Goal: Task Accomplishment & Management: Manage account settings

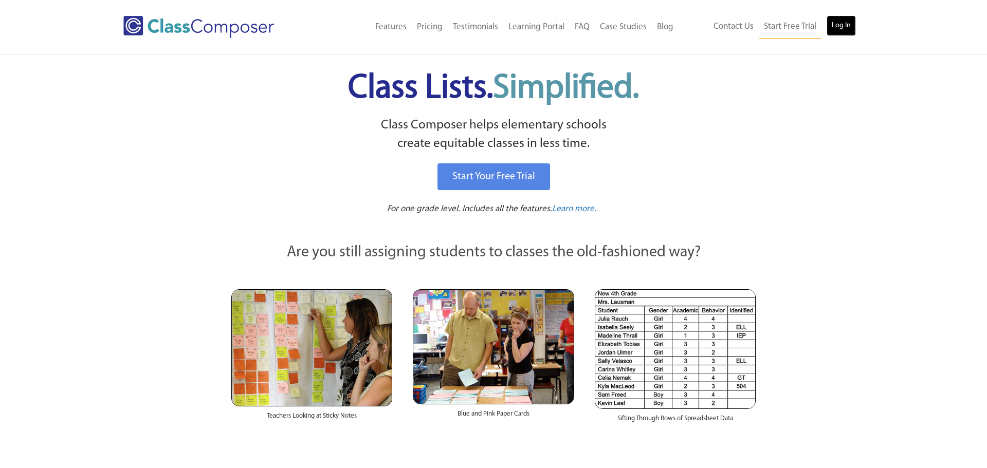
click at [843, 25] on link "Log In" at bounding box center [840, 25] width 29 height 21
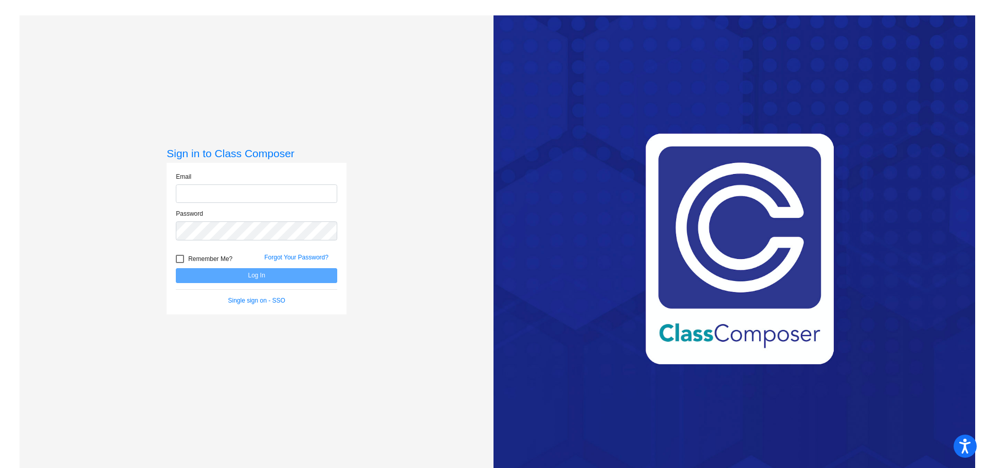
type input "[EMAIL_ADDRESS][DOMAIN_NAME]"
click at [283, 275] on button "Log In" at bounding box center [256, 275] width 161 height 15
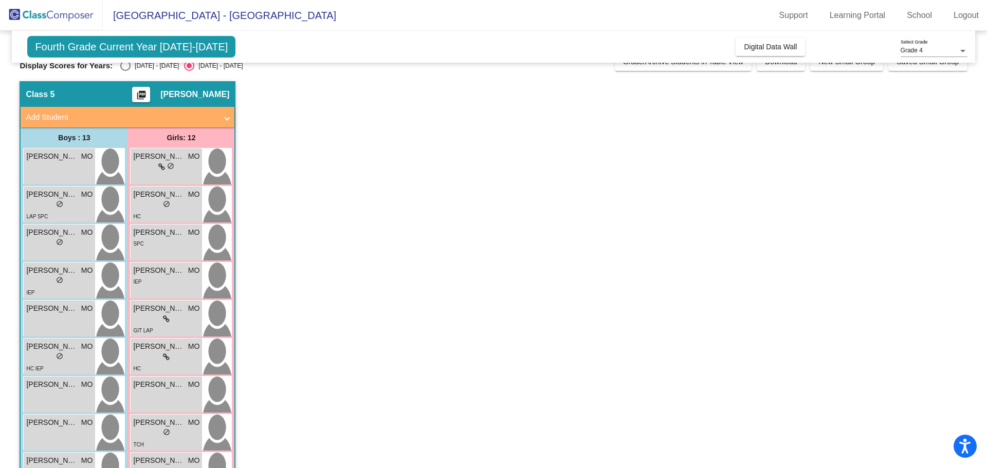
scroll to position [22, 0]
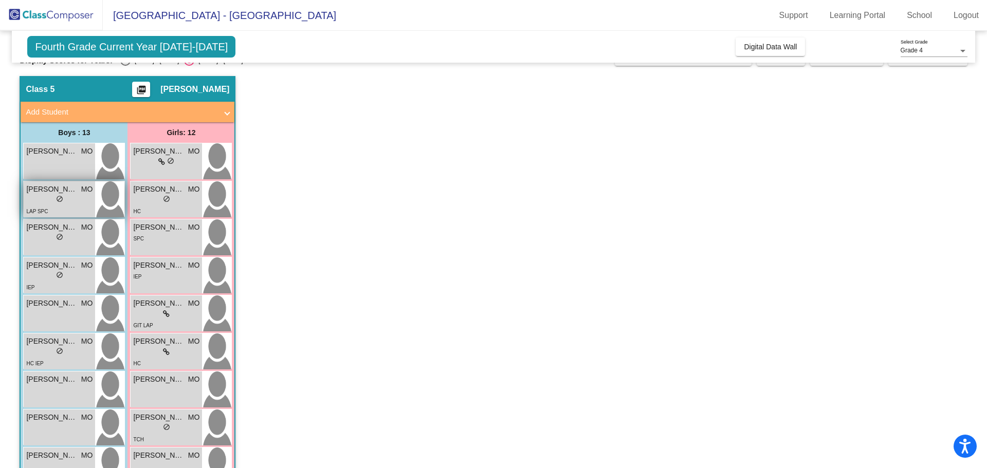
click at [76, 209] on div "LAP SPC" at bounding box center [59, 211] width 66 height 11
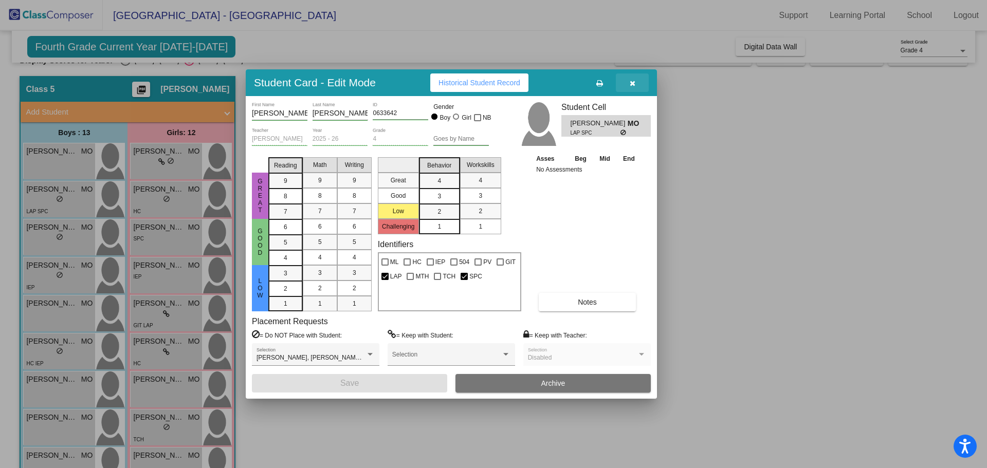
click at [632, 81] on icon "button" at bounding box center [633, 83] width 6 height 7
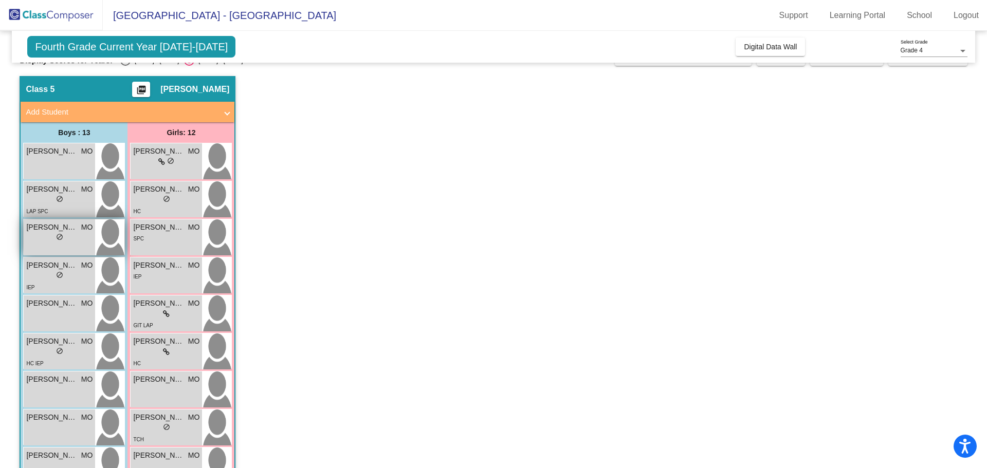
click at [71, 243] on div "lock do_not_disturb_alt" at bounding box center [59, 238] width 66 height 11
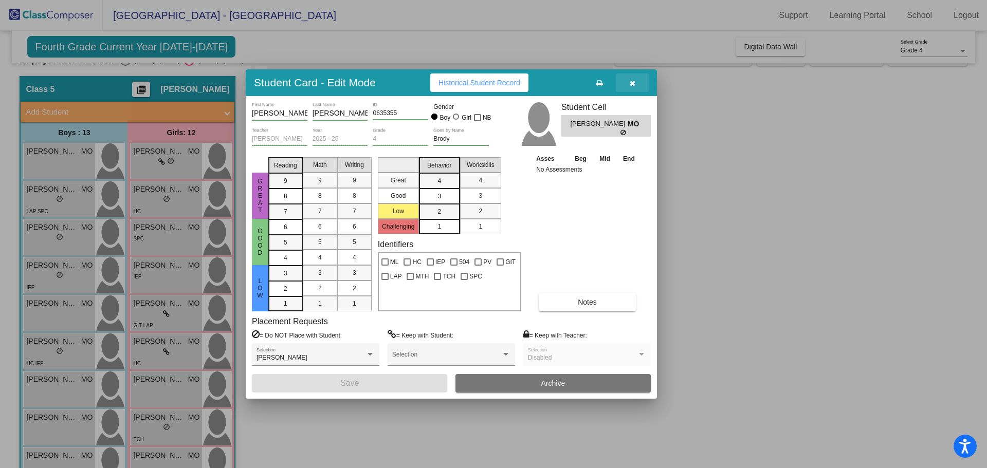
click at [639, 83] on button "button" at bounding box center [632, 82] width 33 height 19
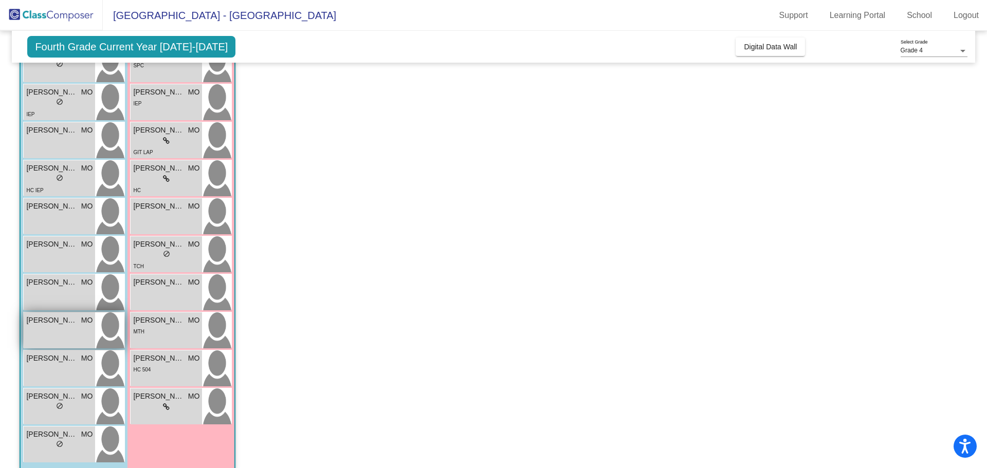
scroll to position [207, 0]
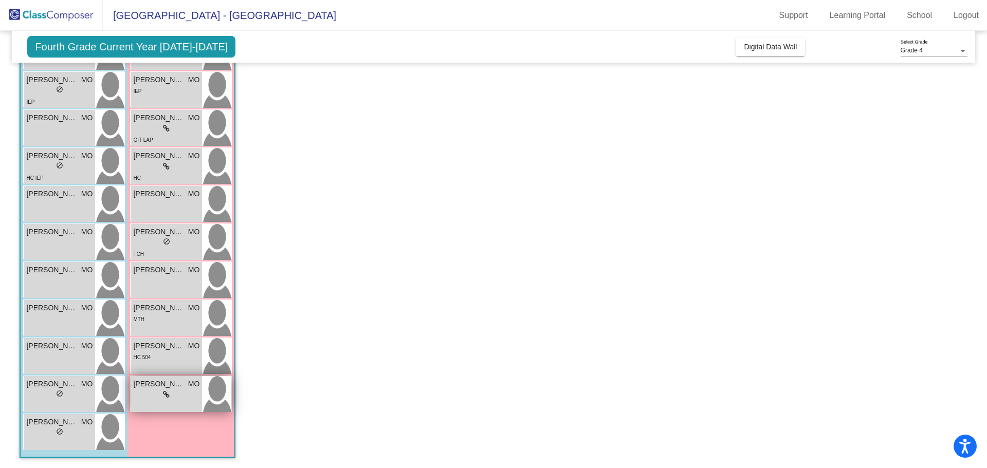
click at [143, 387] on span "[PERSON_NAME]" at bounding box center [158, 384] width 51 height 11
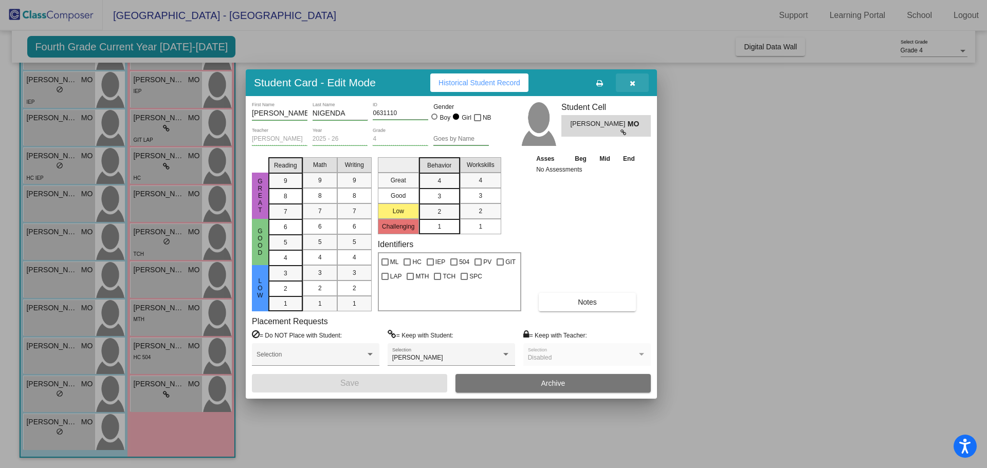
click at [630, 85] on icon "button" at bounding box center [633, 83] width 6 height 7
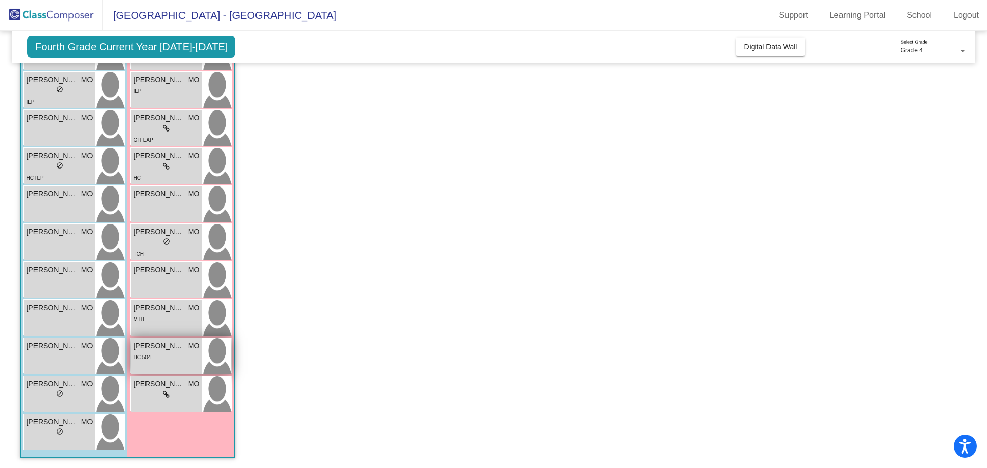
click at [175, 362] on div "[PERSON_NAME] MO lock do_not_disturb_alt HC 504" at bounding box center [166, 356] width 71 height 36
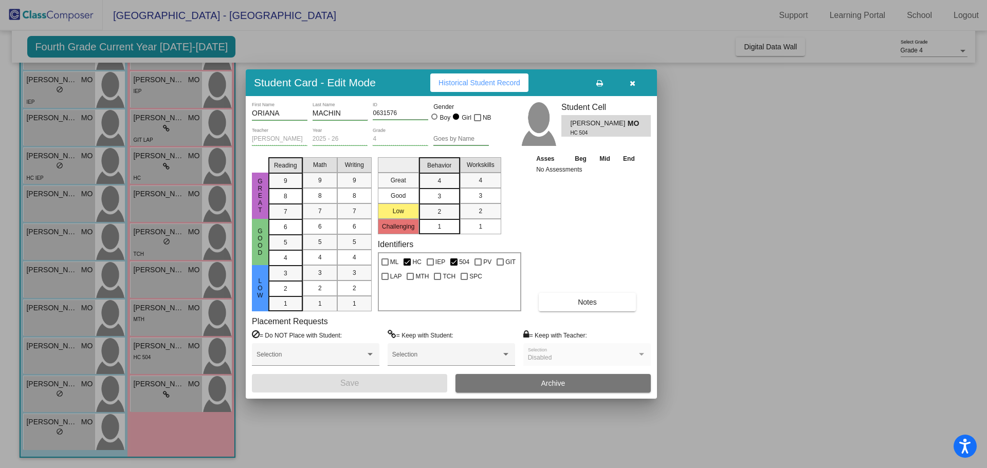
click at [637, 84] on button "button" at bounding box center [632, 82] width 33 height 19
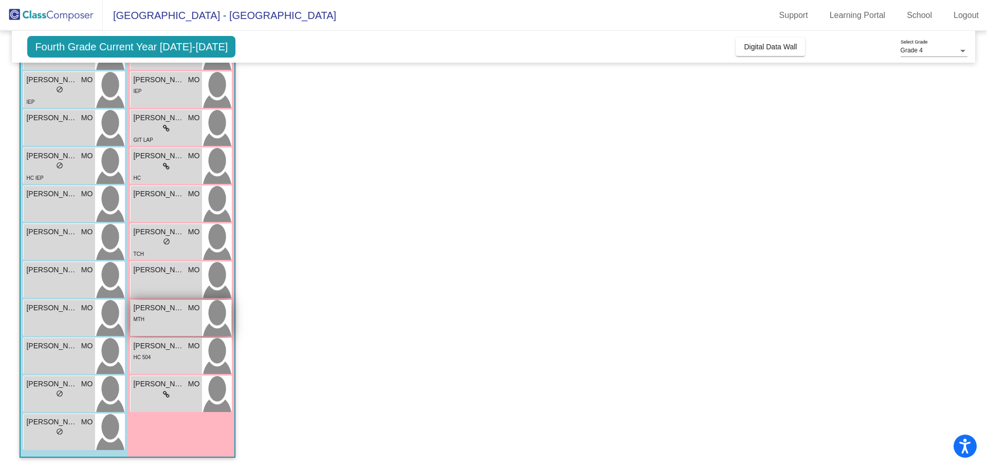
click at [183, 322] on div "MTH" at bounding box center [166, 318] width 66 height 11
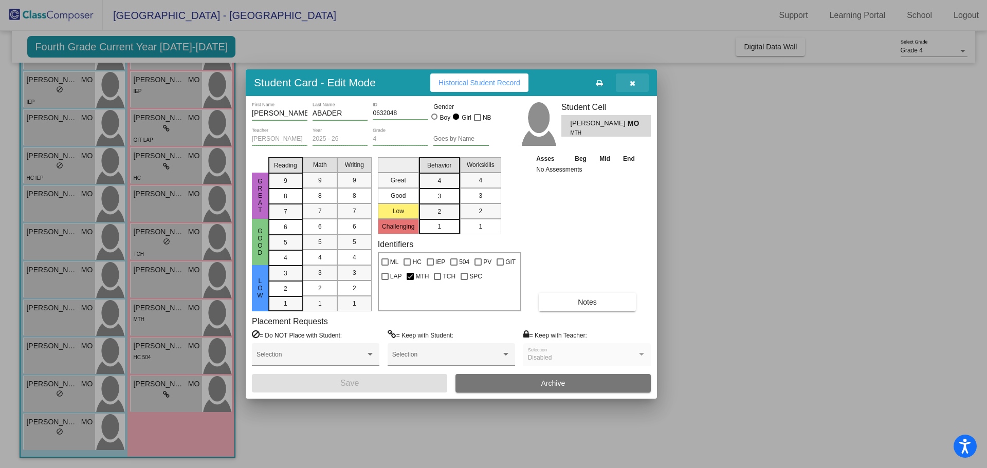
click at [629, 80] on button "button" at bounding box center [632, 82] width 33 height 19
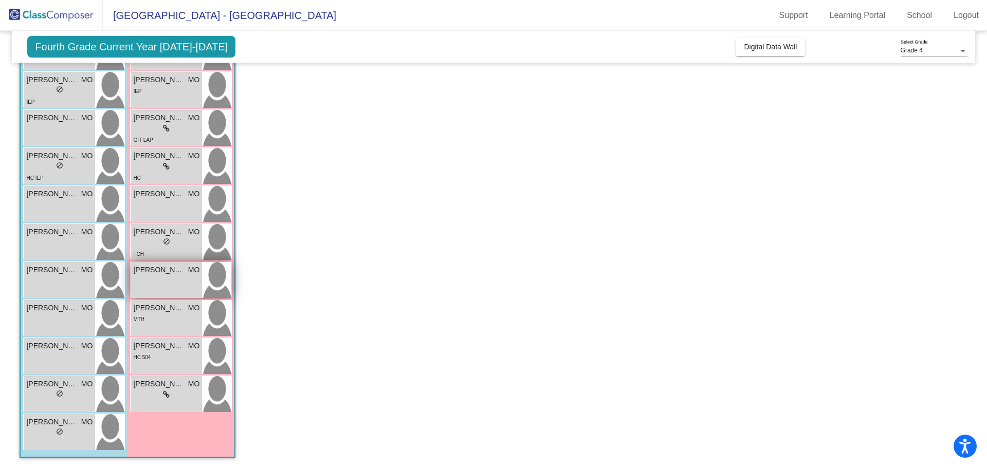
click at [178, 284] on div "[PERSON_NAME] MO lock do_not_disturb_alt" at bounding box center [166, 280] width 71 height 36
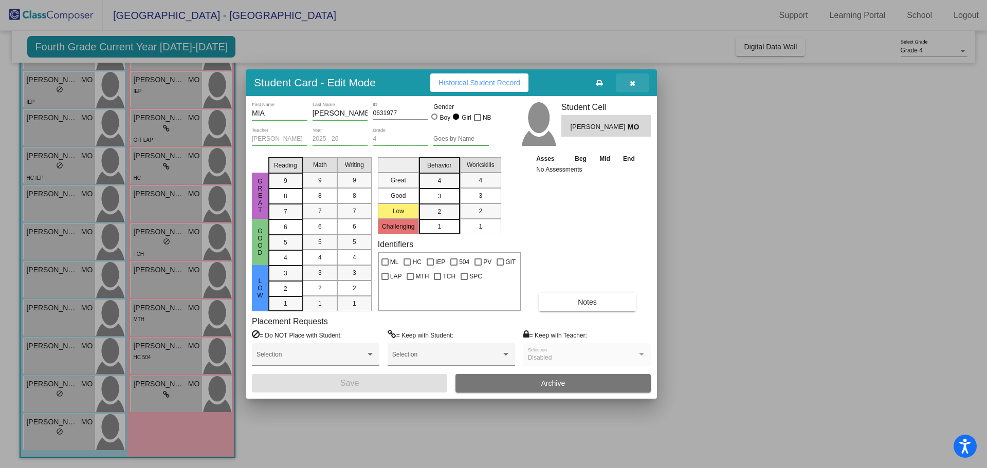
click at [633, 82] on icon "button" at bounding box center [633, 83] width 6 height 7
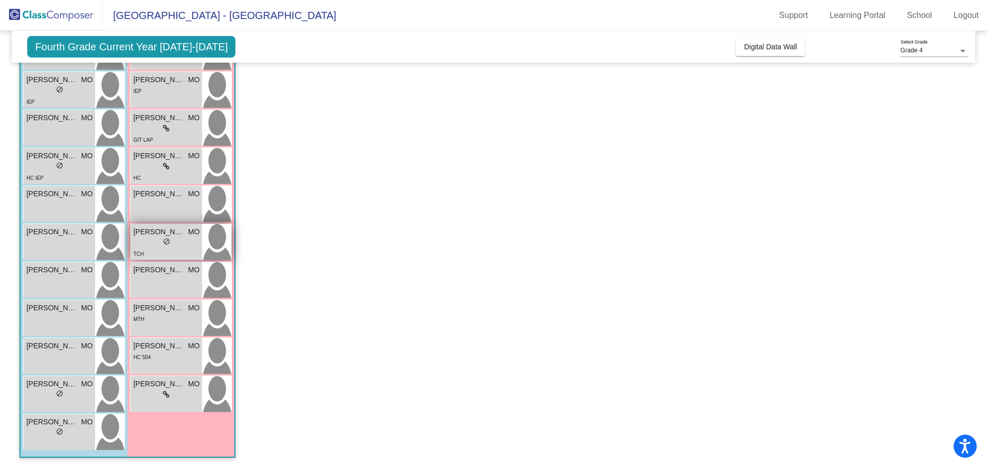
click at [179, 254] on div "TCH" at bounding box center [166, 253] width 66 height 11
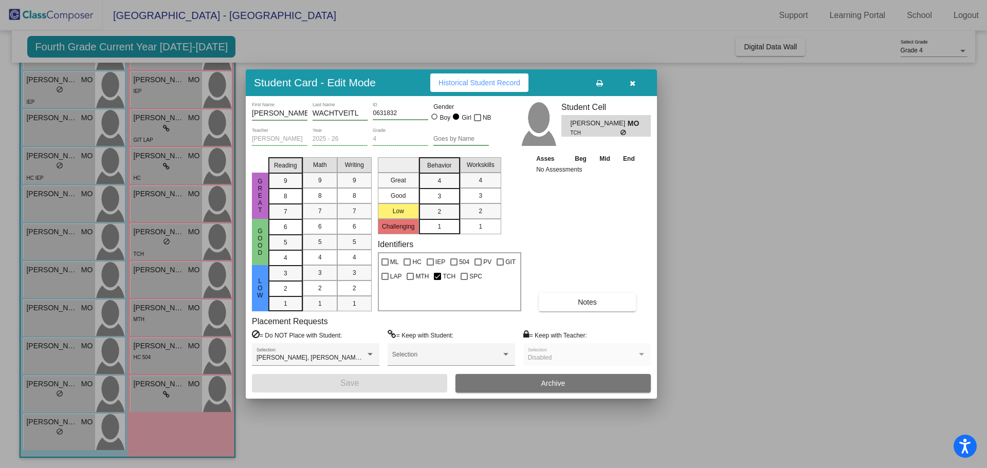
click at [630, 80] on icon "button" at bounding box center [633, 83] width 6 height 7
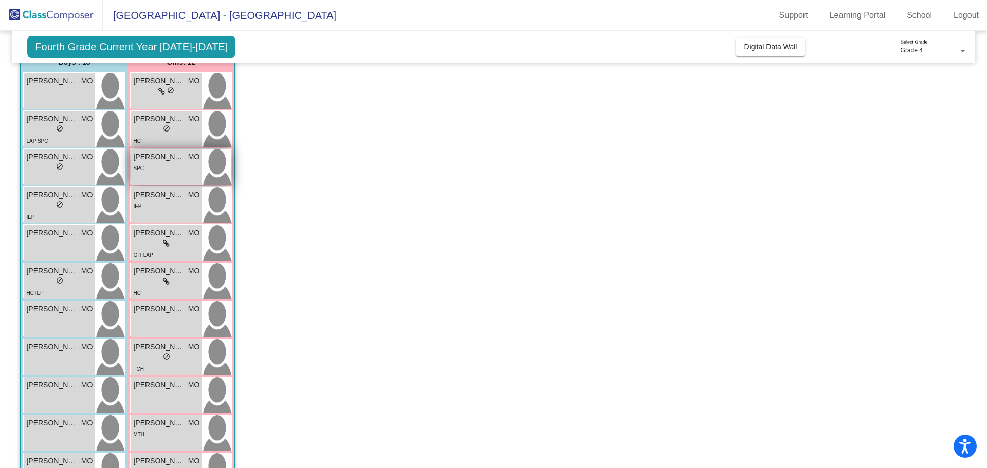
scroll to position [91, 0]
click at [158, 134] on div "lock do_not_disturb_alt" at bounding box center [166, 130] width 66 height 11
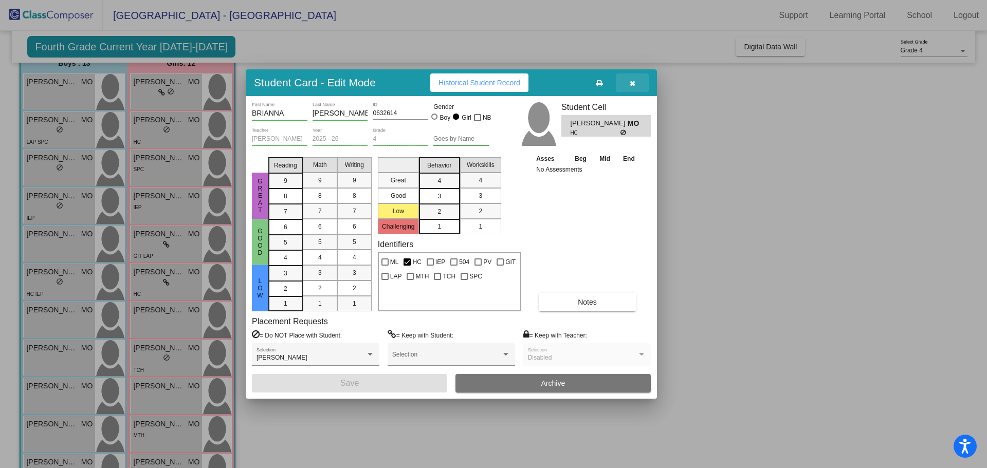
click at [637, 84] on button "button" at bounding box center [632, 82] width 33 height 19
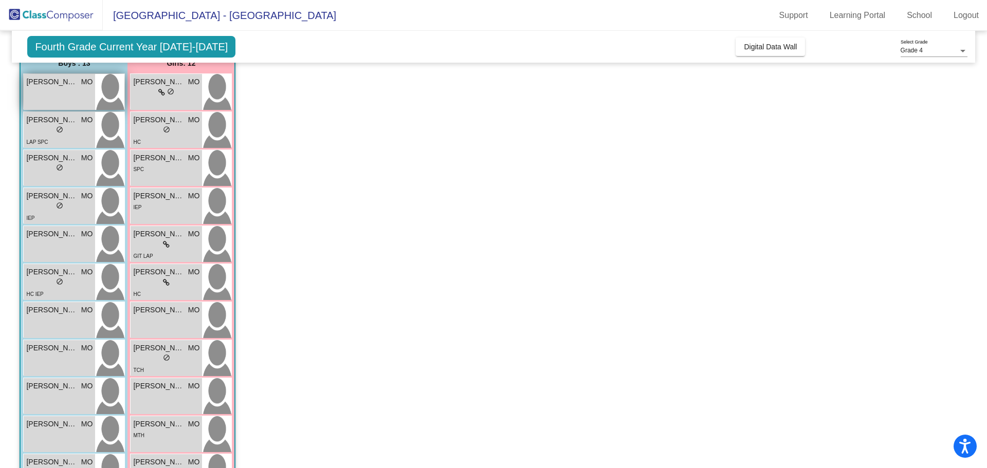
click at [106, 90] on img at bounding box center [109, 92] width 29 height 36
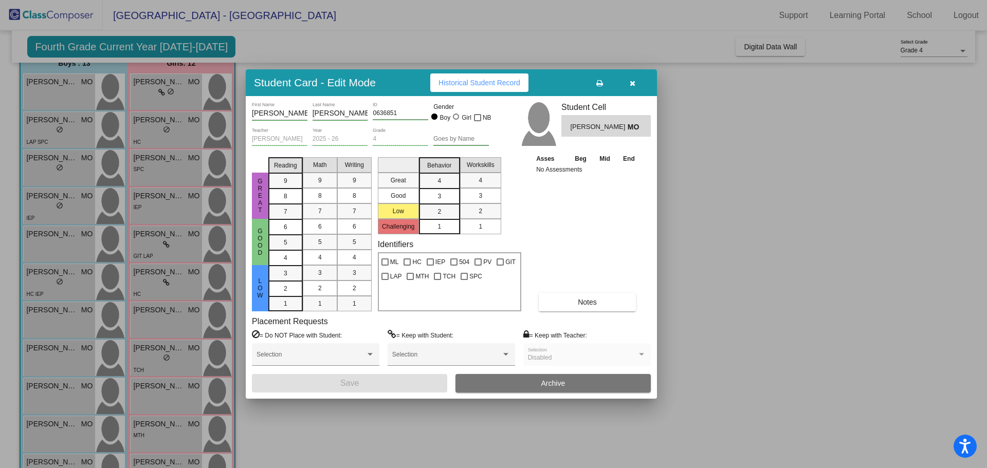
click at [632, 84] on icon "button" at bounding box center [633, 83] width 6 height 7
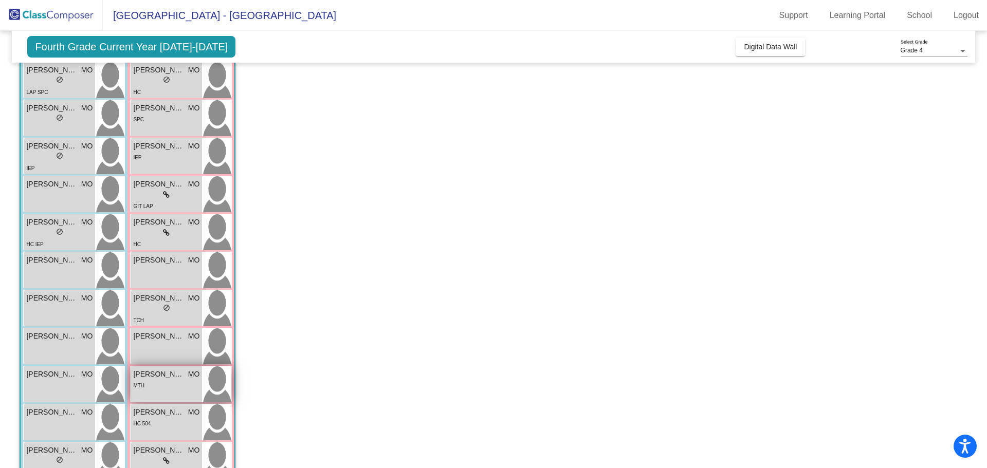
scroll to position [142, 0]
click at [168, 277] on div "[PERSON_NAME] MO lock do_not_disturb_alt" at bounding box center [166, 269] width 71 height 36
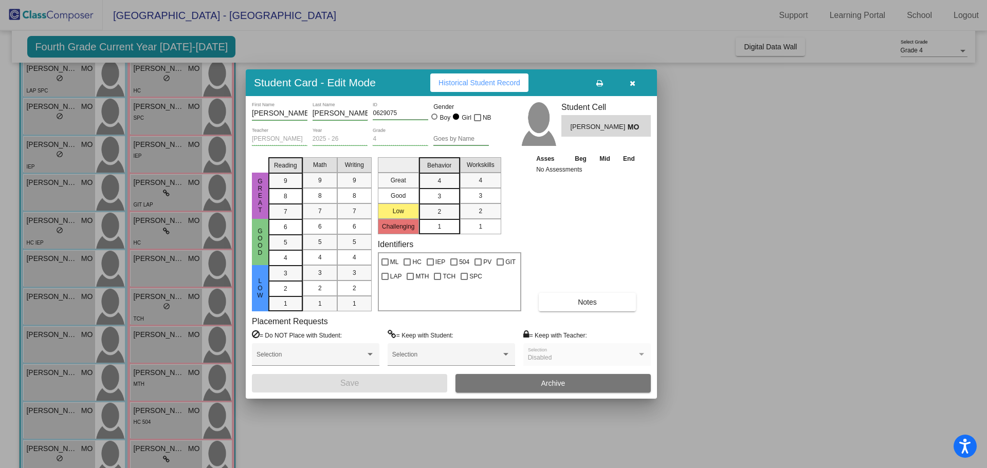
click at [630, 85] on icon "button" at bounding box center [633, 83] width 6 height 7
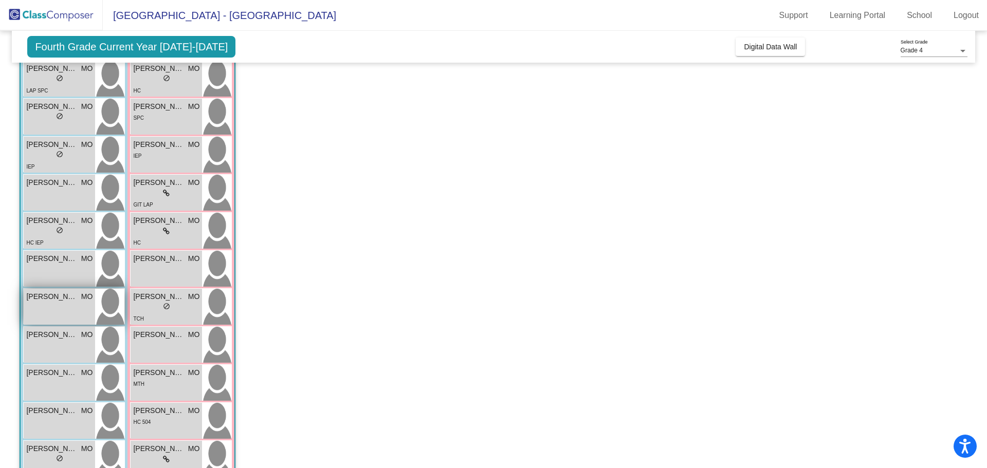
click at [71, 305] on div "[PERSON_NAME] MO lock do_not_disturb_alt" at bounding box center [59, 307] width 71 height 36
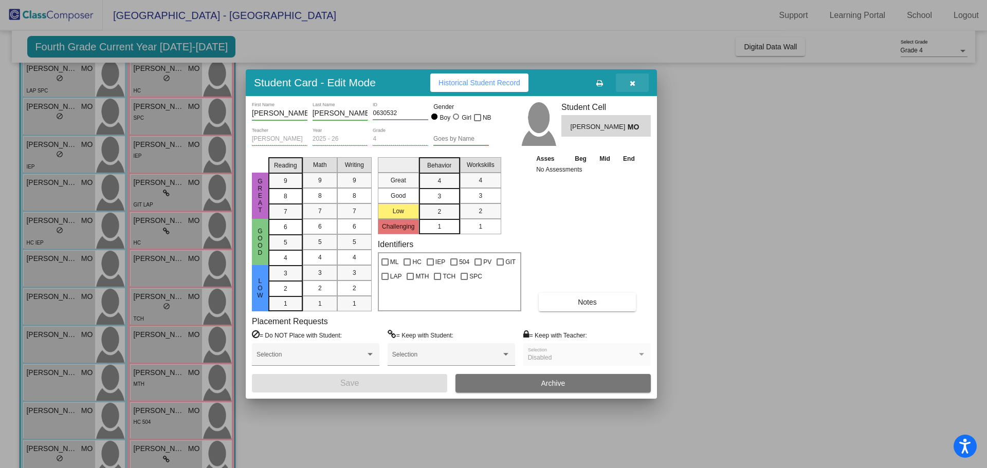
click at [642, 81] on button "button" at bounding box center [632, 82] width 33 height 19
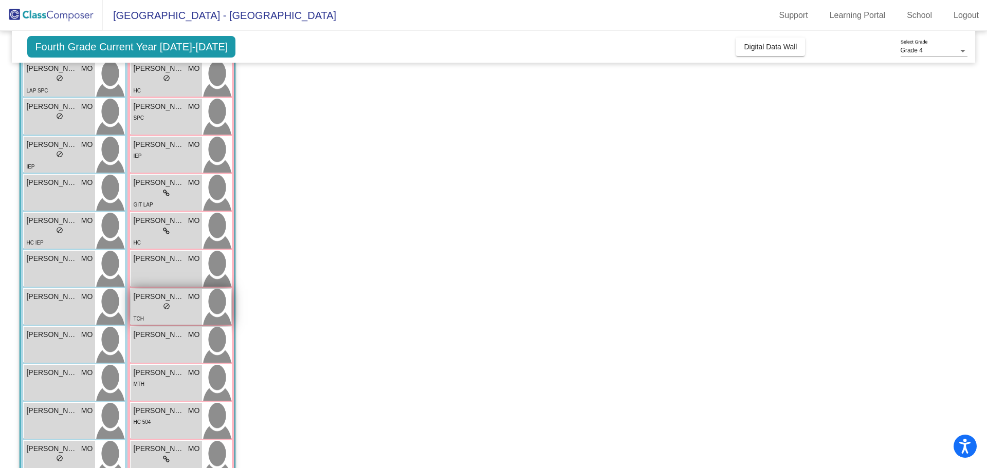
click at [179, 303] on div "lock do_not_disturb_alt" at bounding box center [166, 307] width 66 height 11
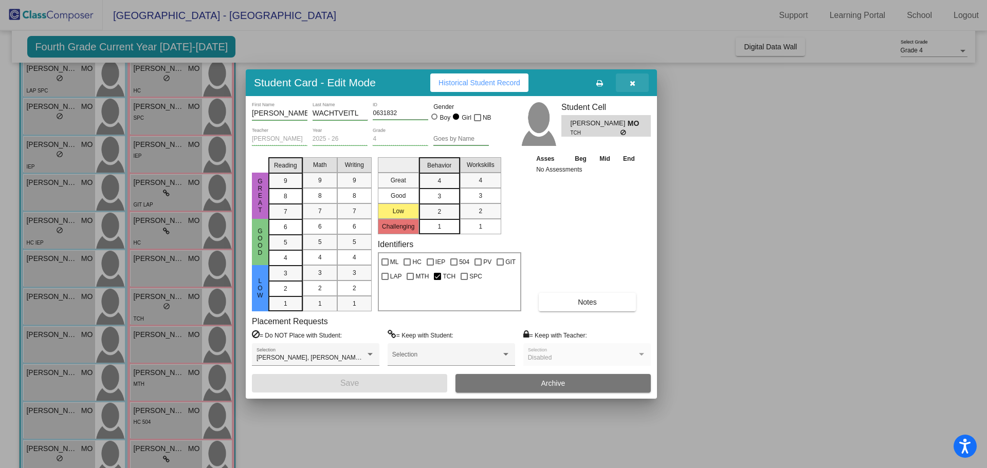
click at [631, 85] on icon "button" at bounding box center [633, 83] width 6 height 7
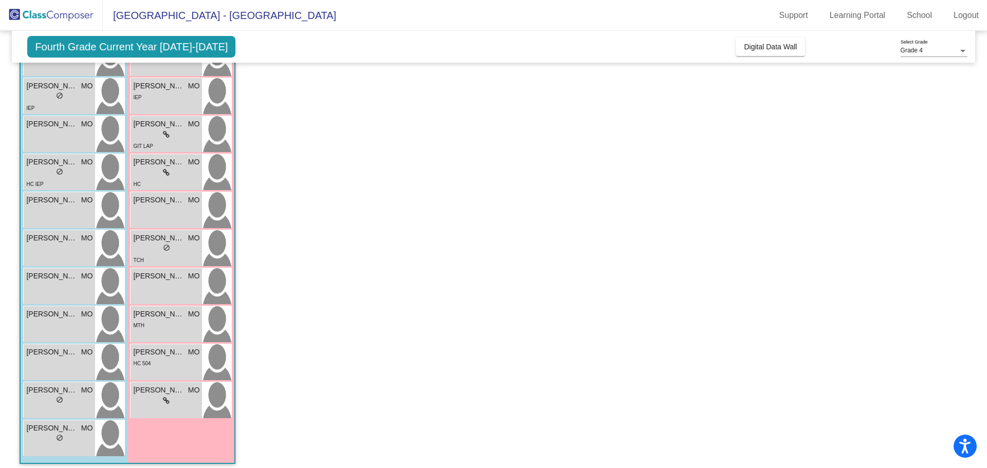
scroll to position [207, 0]
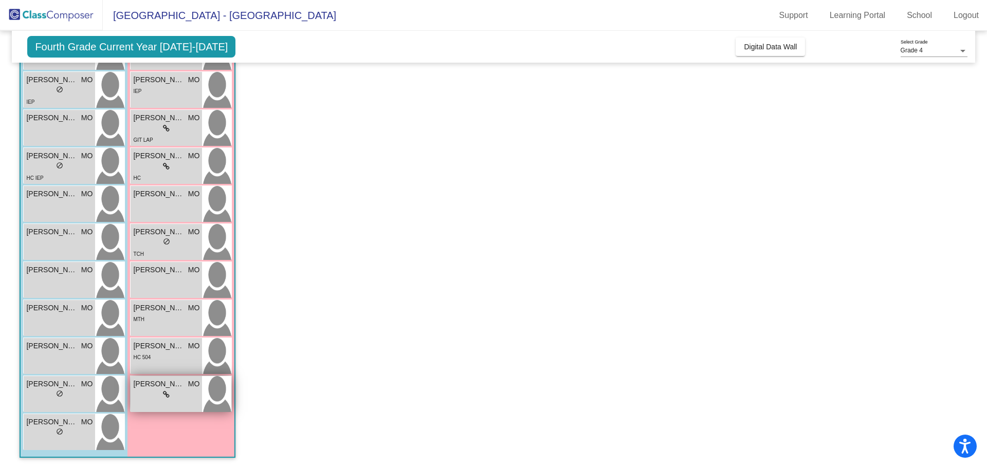
click at [151, 384] on span "[PERSON_NAME]" at bounding box center [158, 384] width 51 height 11
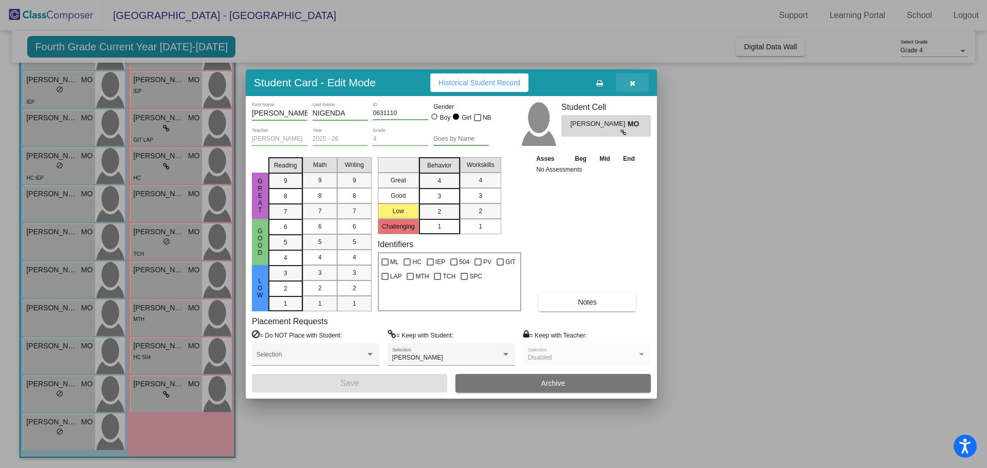
click at [635, 82] on button "button" at bounding box center [632, 82] width 33 height 19
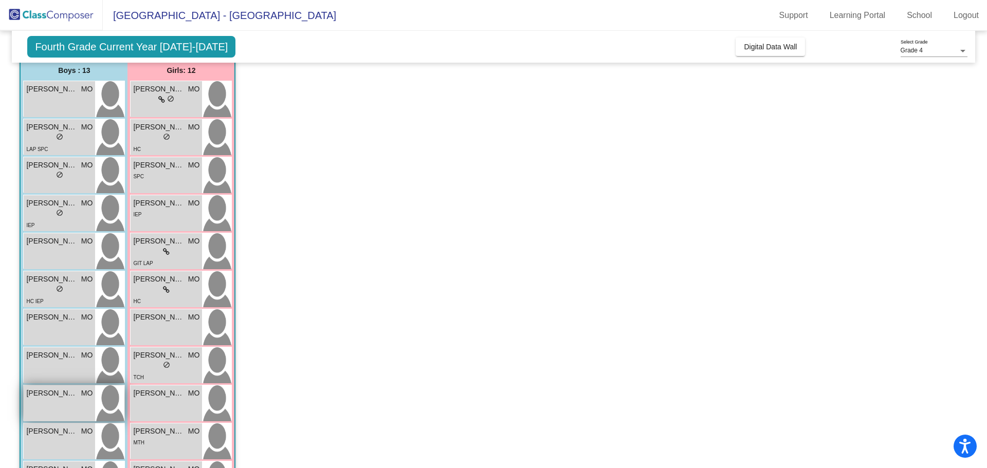
scroll to position [69, 0]
